Goal: Task Accomplishment & Management: Use online tool/utility

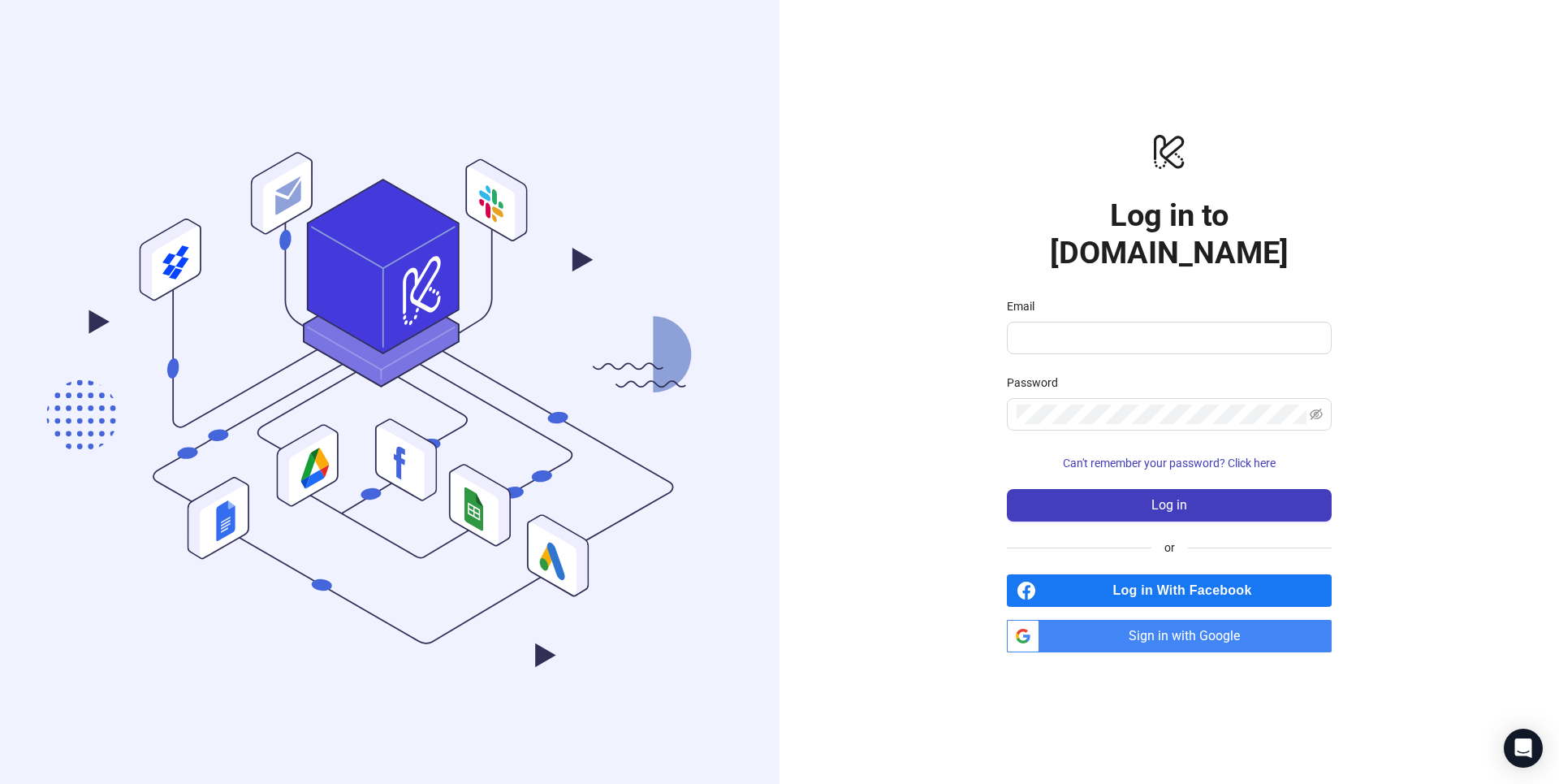
click at [1079, 620] on span "Sign in with Google" at bounding box center [1189, 636] width 286 height 32
click at [1099, 624] on span "Sign in with Google" at bounding box center [1189, 636] width 286 height 32
